Goal: Find specific page/section: Find specific page/section

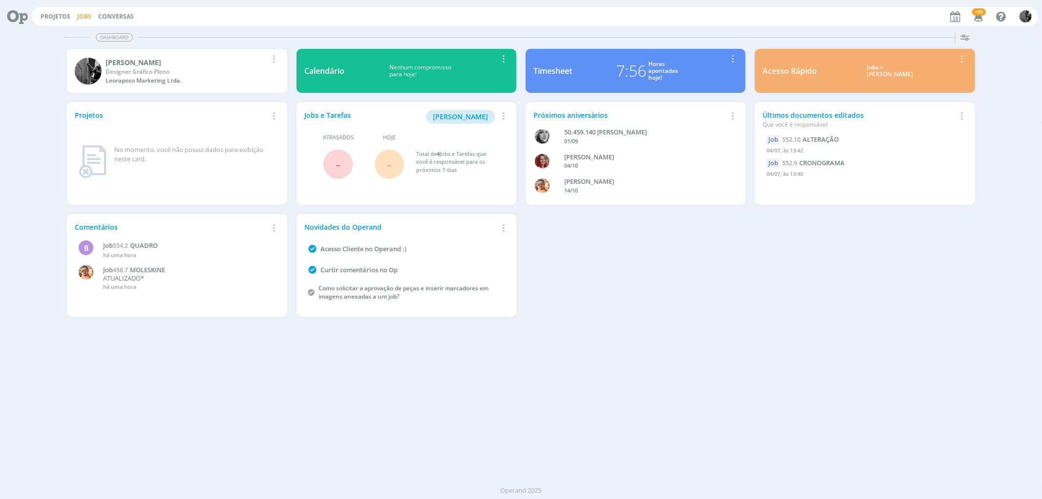
click at [86, 15] on link "Jobs" at bounding box center [84, 16] width 14 height 8
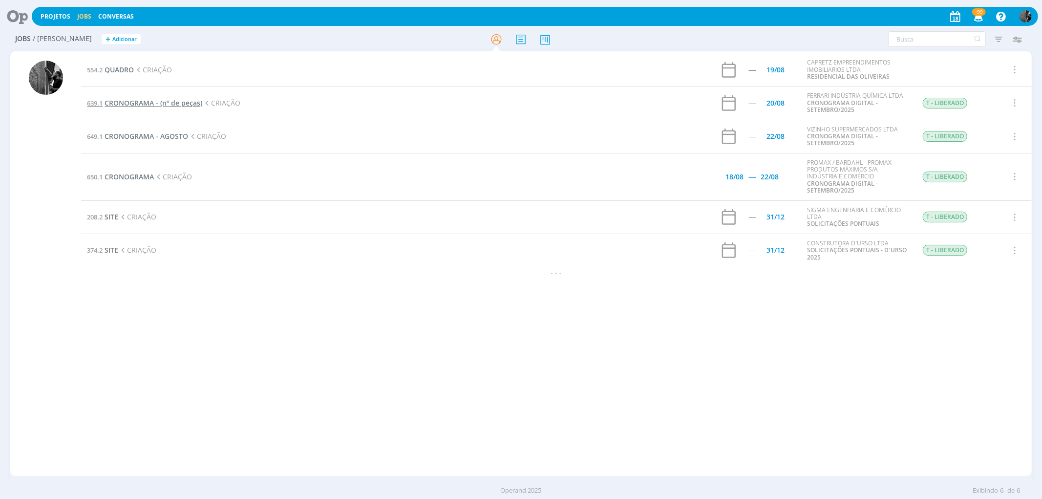
click at [124, 104] on span "CRONOGRAMA - (nº de peças)" at bounding box center [154, 102] width 98 height 9
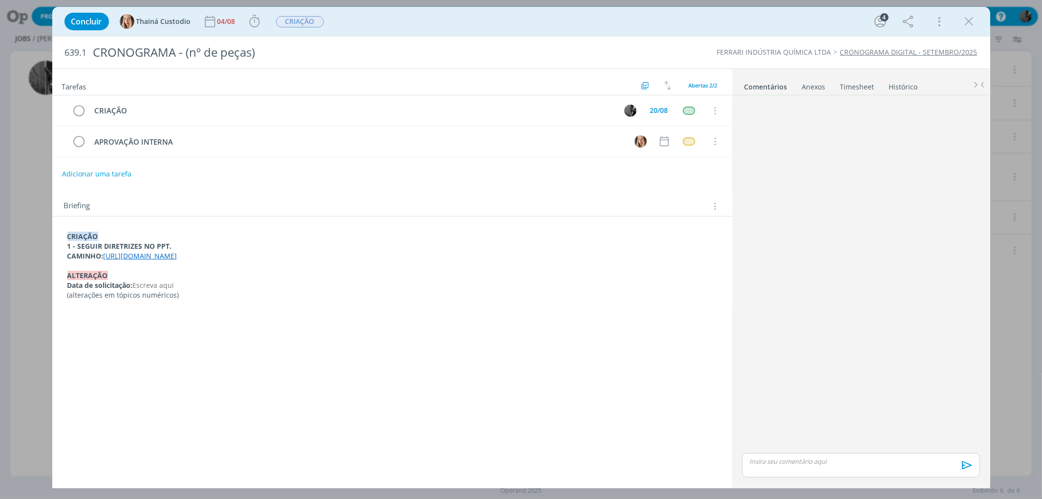
drag, startPoint x: 105, startPoint y: 255, endPoint x: 601, endPoint y: 251, distance: 495.9
click at [610, 257] on p "CAMINHO: [URL][DOMAIN_NAME]" at bounding box center [392, 256] width 650 height 10
copy link "[URL][DOMAIN_NAME]"
